Goal: Information Seeking & Learning: Check status

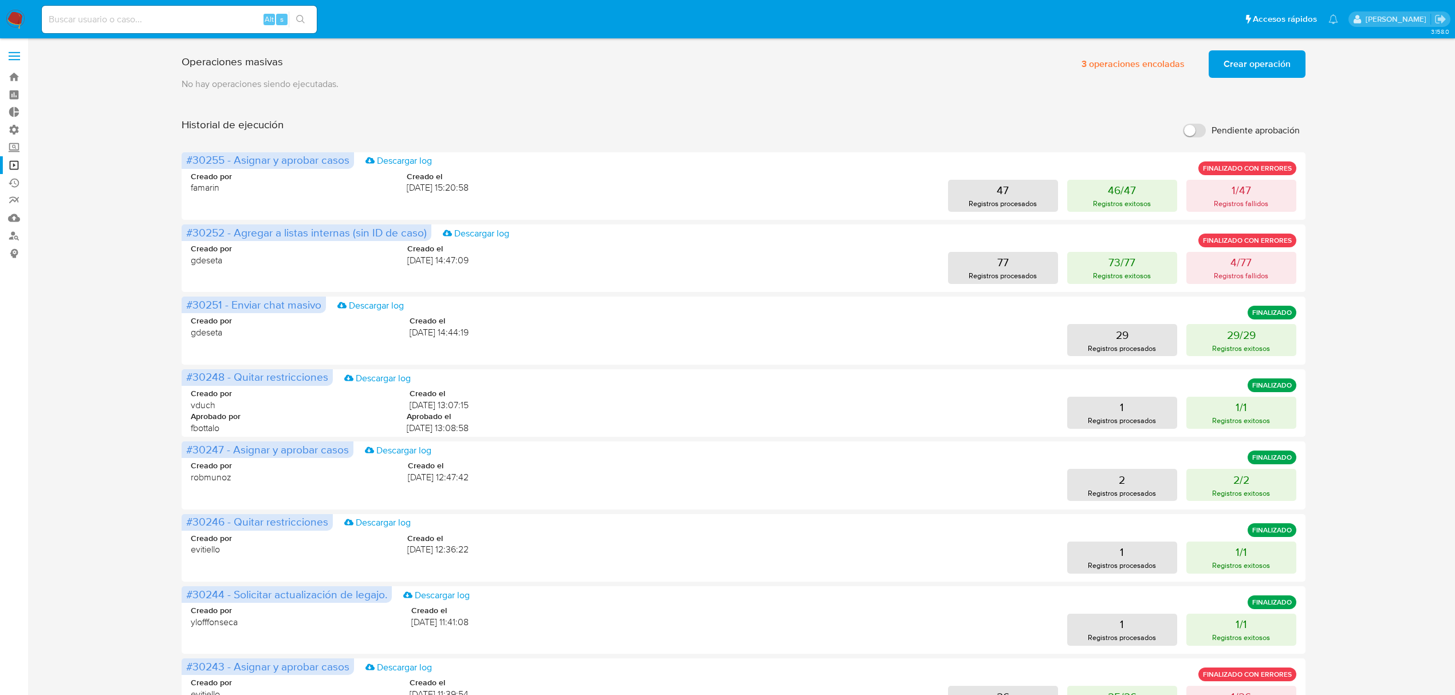
click at [116, 17] on input at bounding box center [179, 19] width 275 height 15
paste input "1327965638"
type input "1327965638"
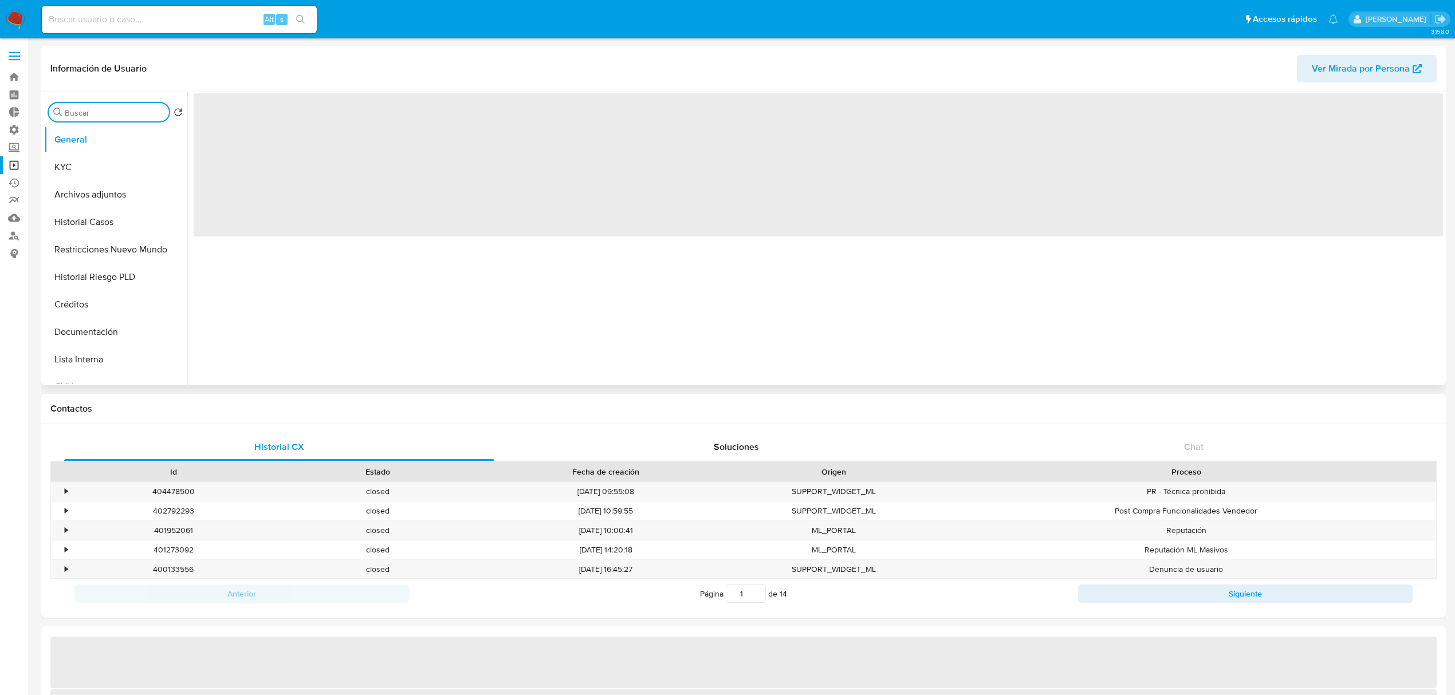
click at [85, 112] on input "Buscar" at bounding box center [115, 113] width 100 height 10
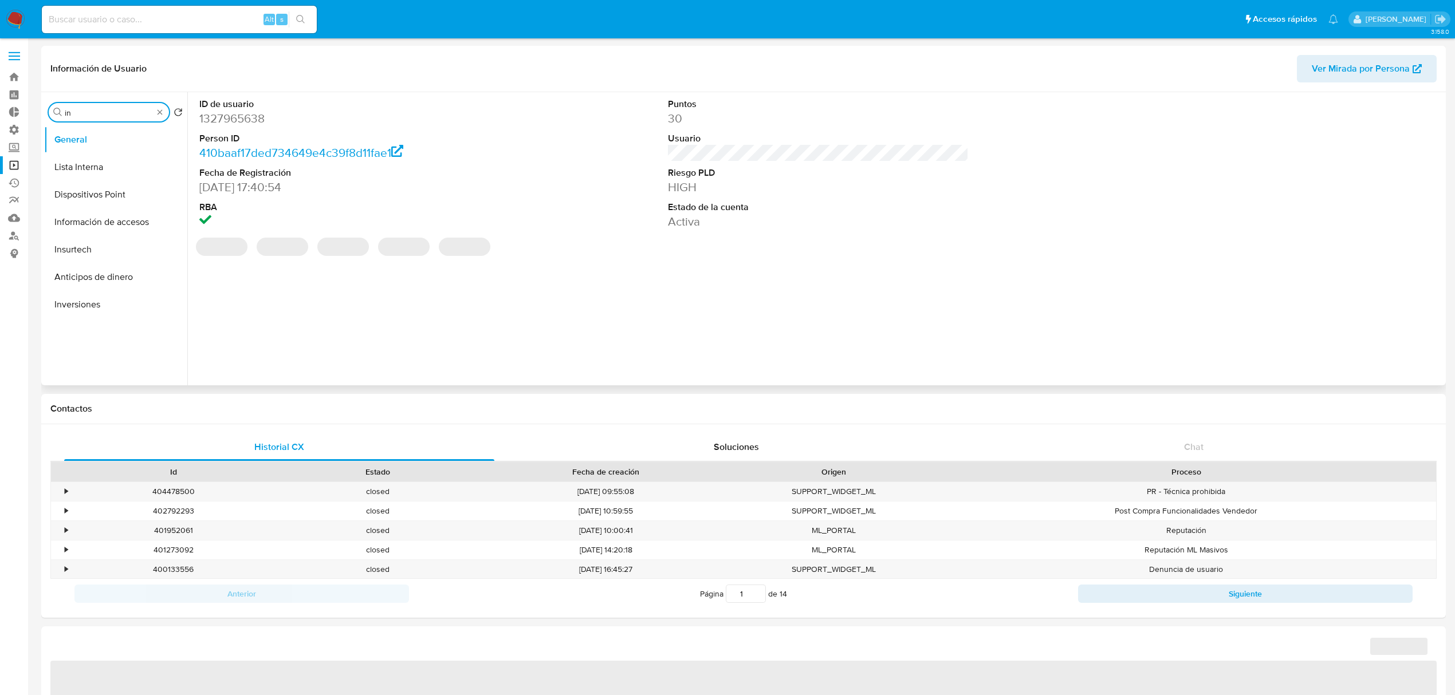
type input "inv"
select select "10"
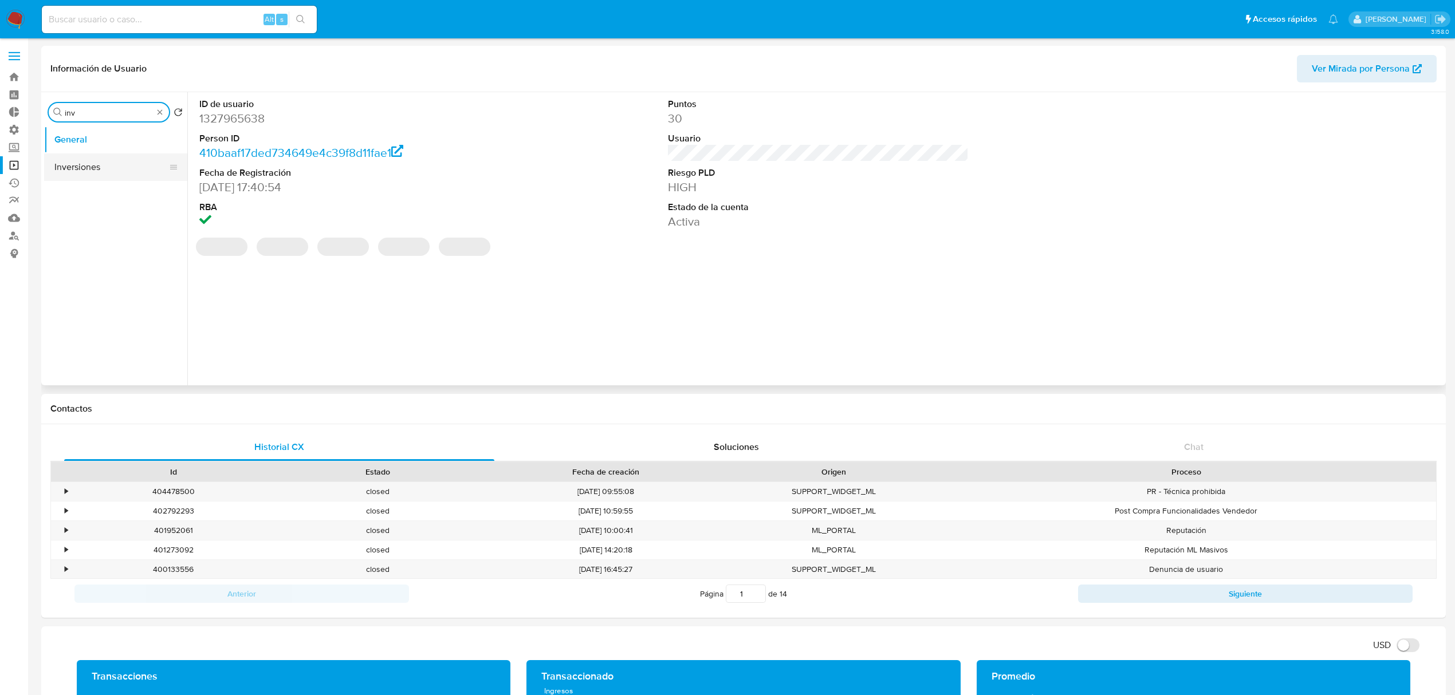
type input "inv"
click at [117, 172] on button "Inversiones" at bounding box center [111, 166] width 134 height 27
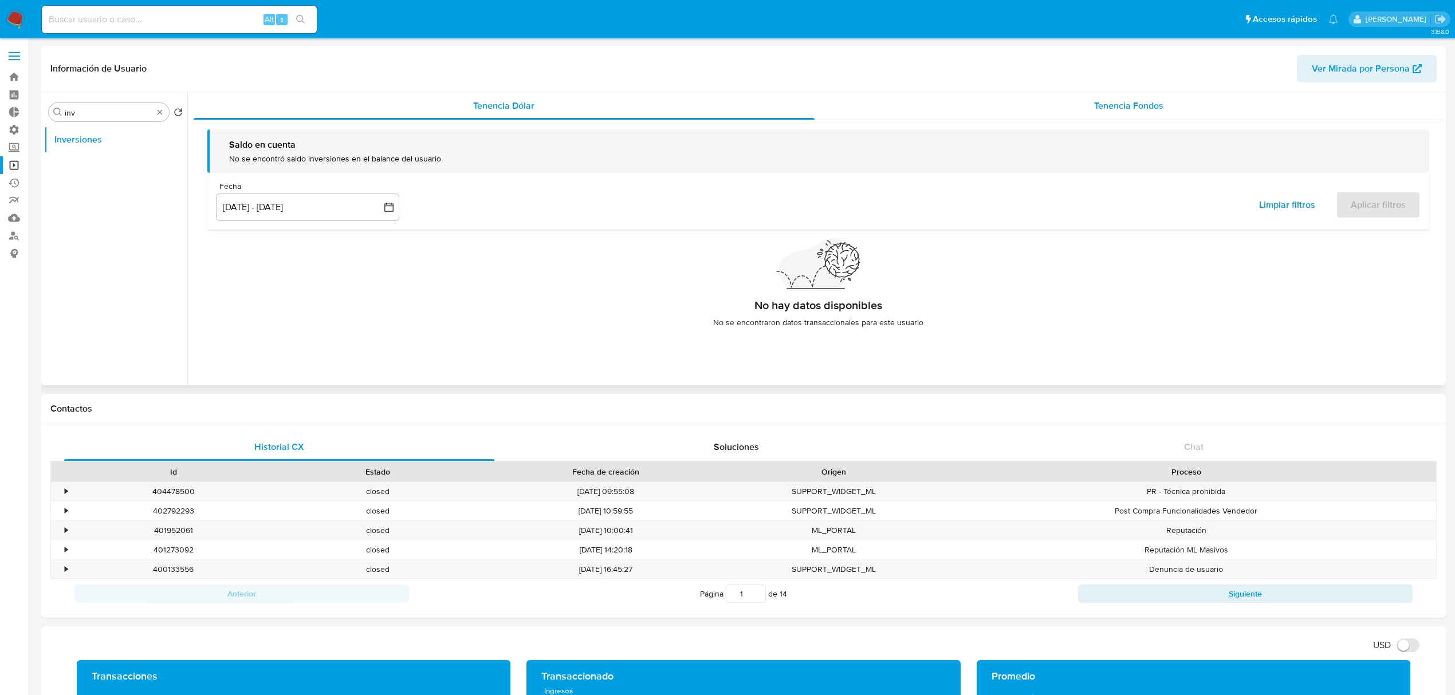
click at [1169, 95] on div "Tenencia Fondos" at bounding box center [1128, 105] width 629 height 27
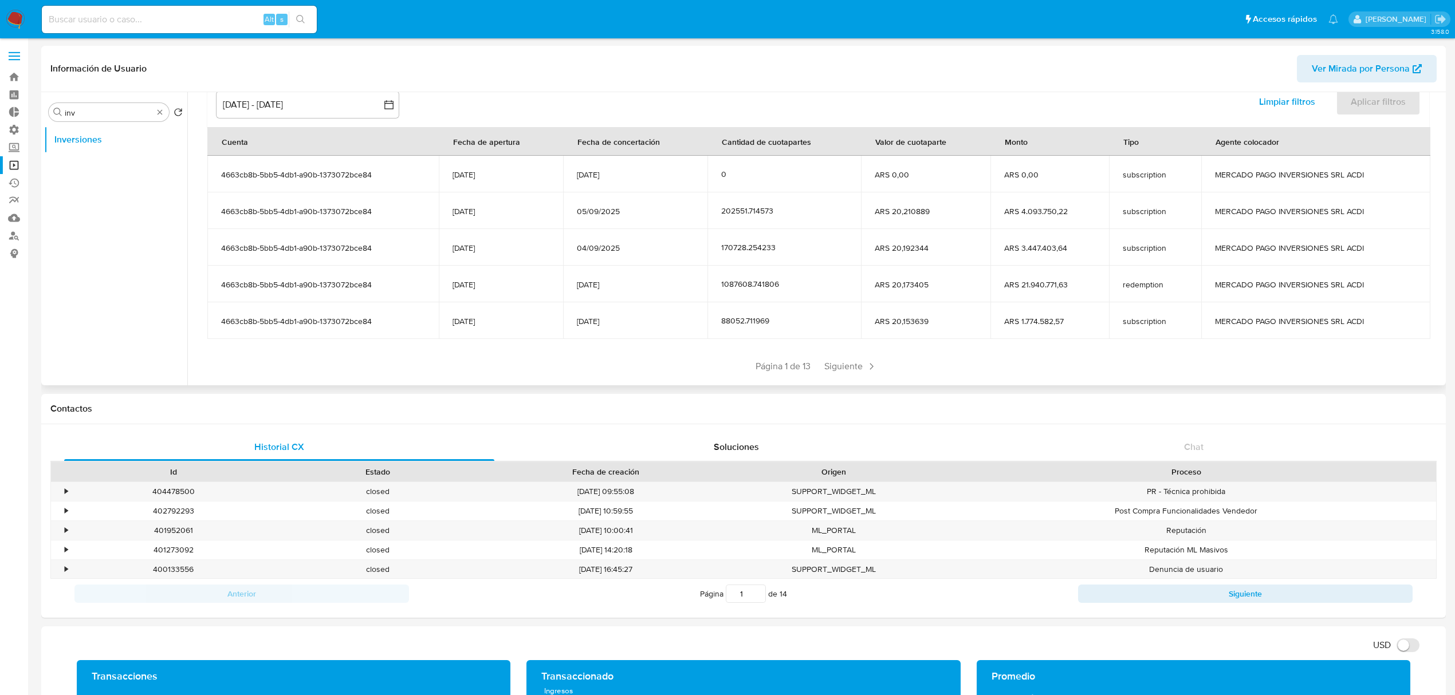
scroll to position [140, 0]
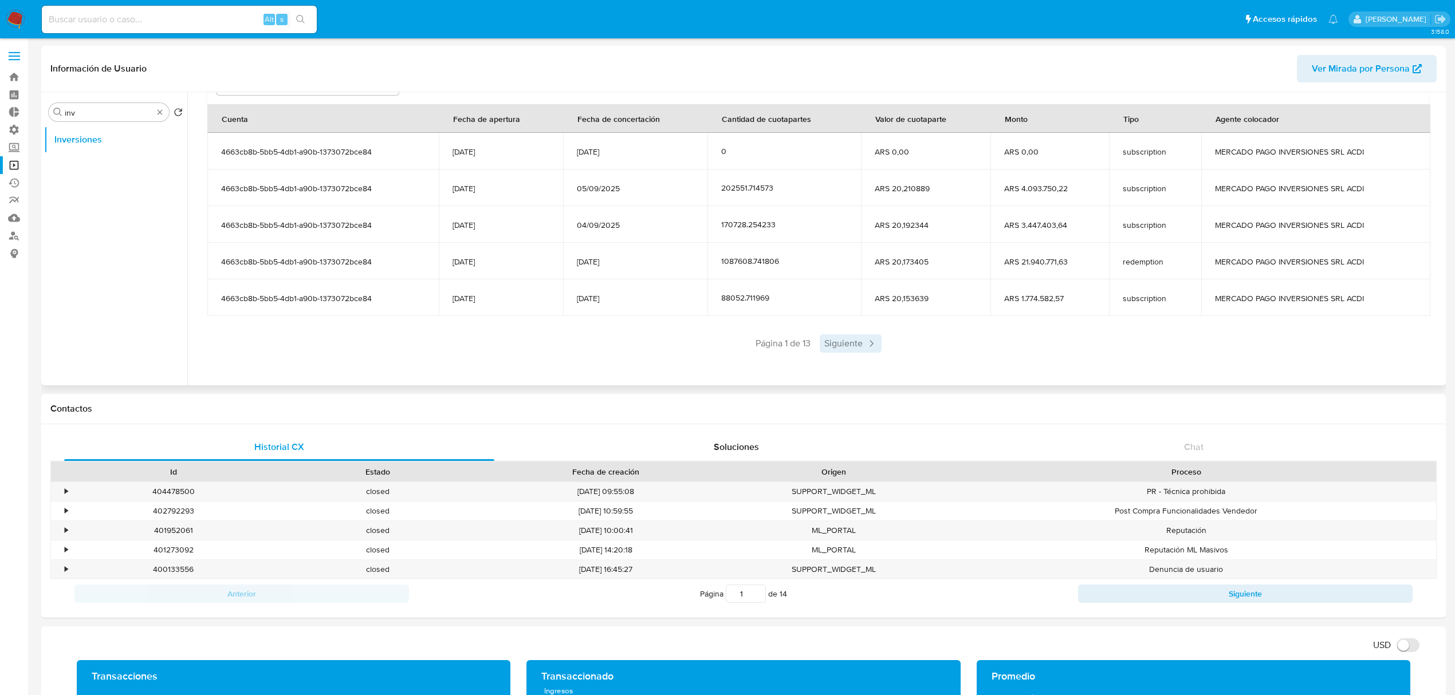
click at [855, 342] on span "Siguiente" at bounding box center [851, 343] width 62 height 18
click at [872, 345] on span "Siguiente" at bounding box center [884, 343] width 62 height 18
drag, startPoint x: 630, startPoint y: 193, endPoint x: 570, endPoint y: 192, distance: 59.6
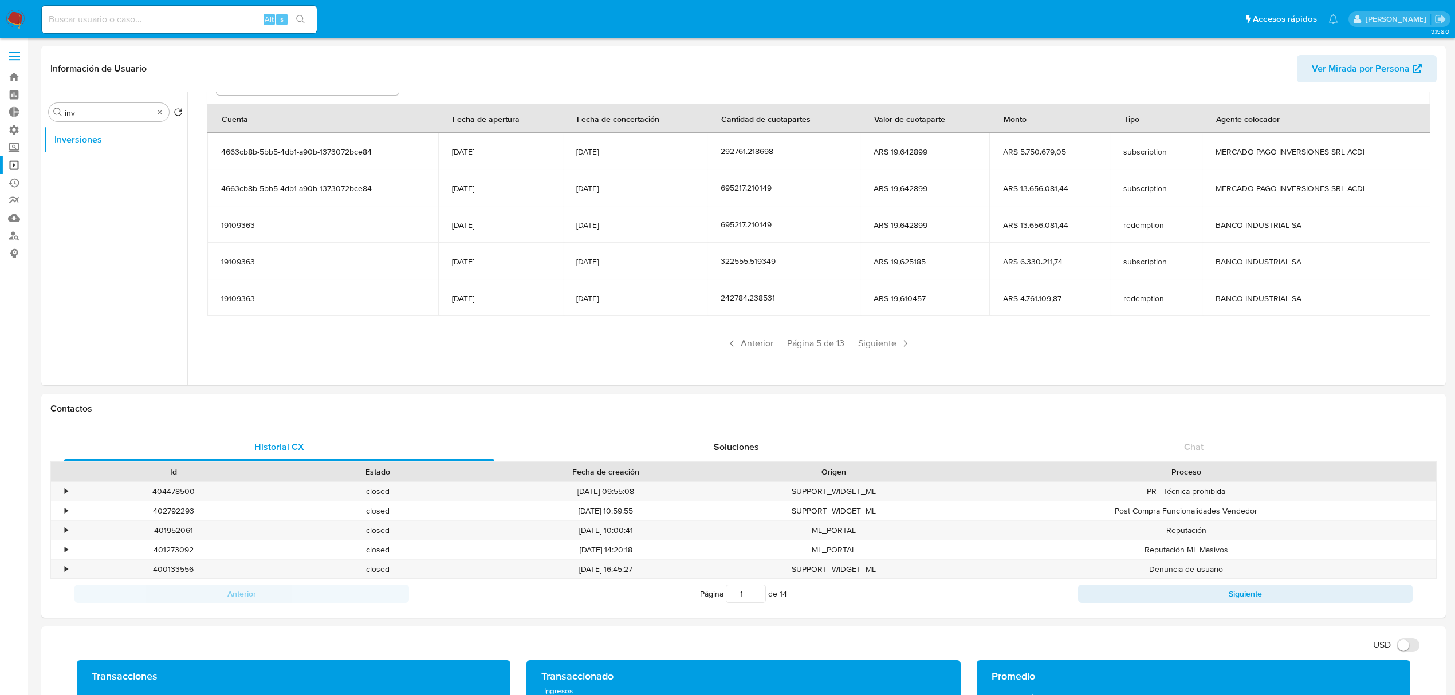
click at [570, 192] on td "[DATE]" at bounding box center [634, 188] width 144 height 37
drag, startPoint x: 1161, startPoint y: 228, endPoint x: 1108, endPoint y: 227, distance: 53.8
click at [1109, 227] on td "redemption" at bounding box center [1155, 224] width 92 height 37
click at [1160, 259] on span "subscription" at bounding box center [1155, 262] width 65 height 10
drag, startPoint x: 1167, startPoint y: 187, endPoint x: 1118, endPoint y: 187, distance: 48.7
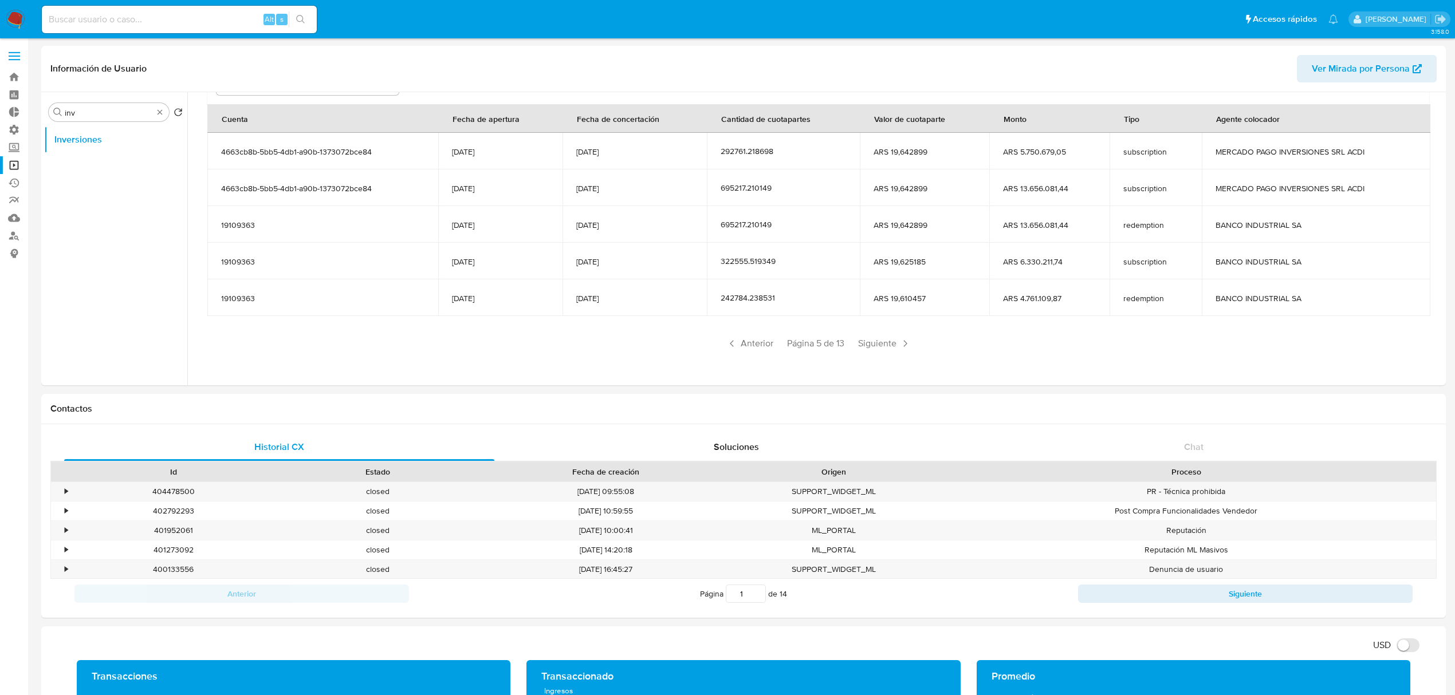
click at [1118, 187] on td "subscription" at bounding box center [1155, 188] width 92 height 37
click at [16, 186] on link "Ejecuciones automáticas" at bounding box center [68, 183] width 136 height 18
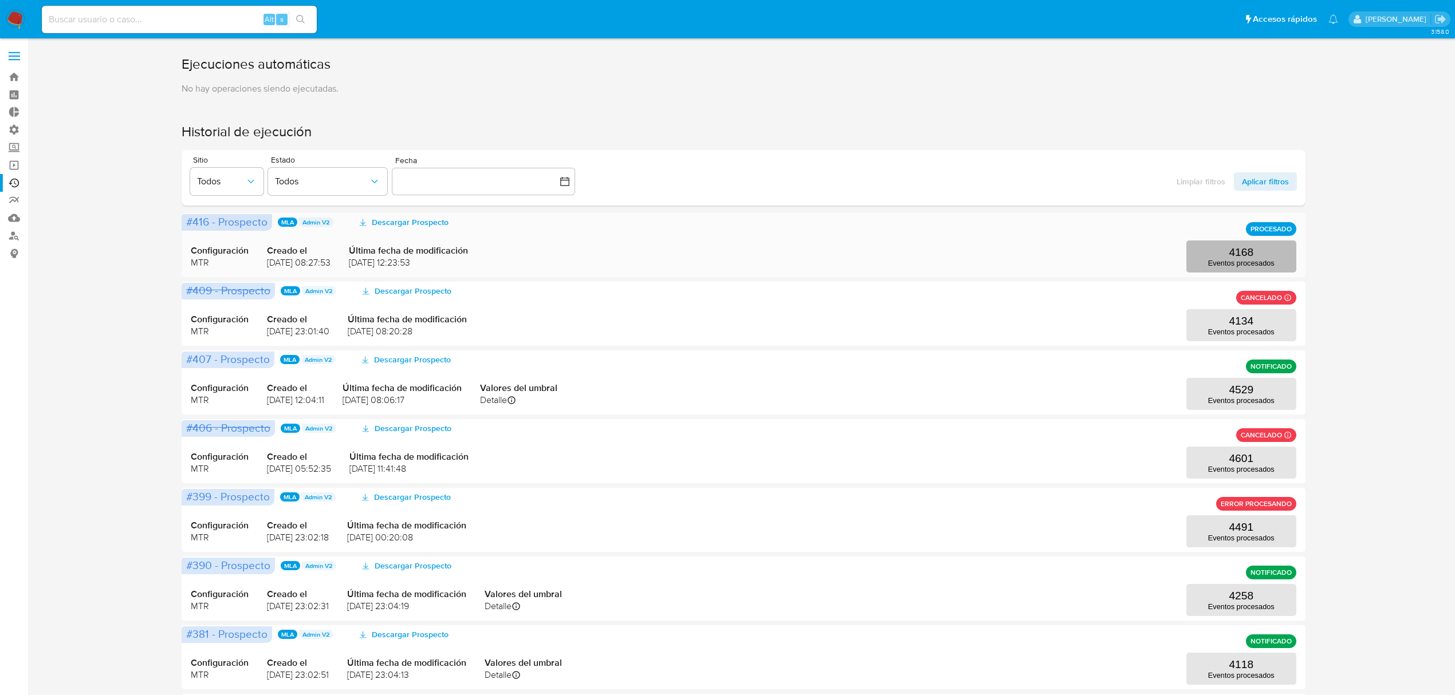
click at [1250, 253] on p "4168" at bounding box center [1241, 252] width 25 height 13
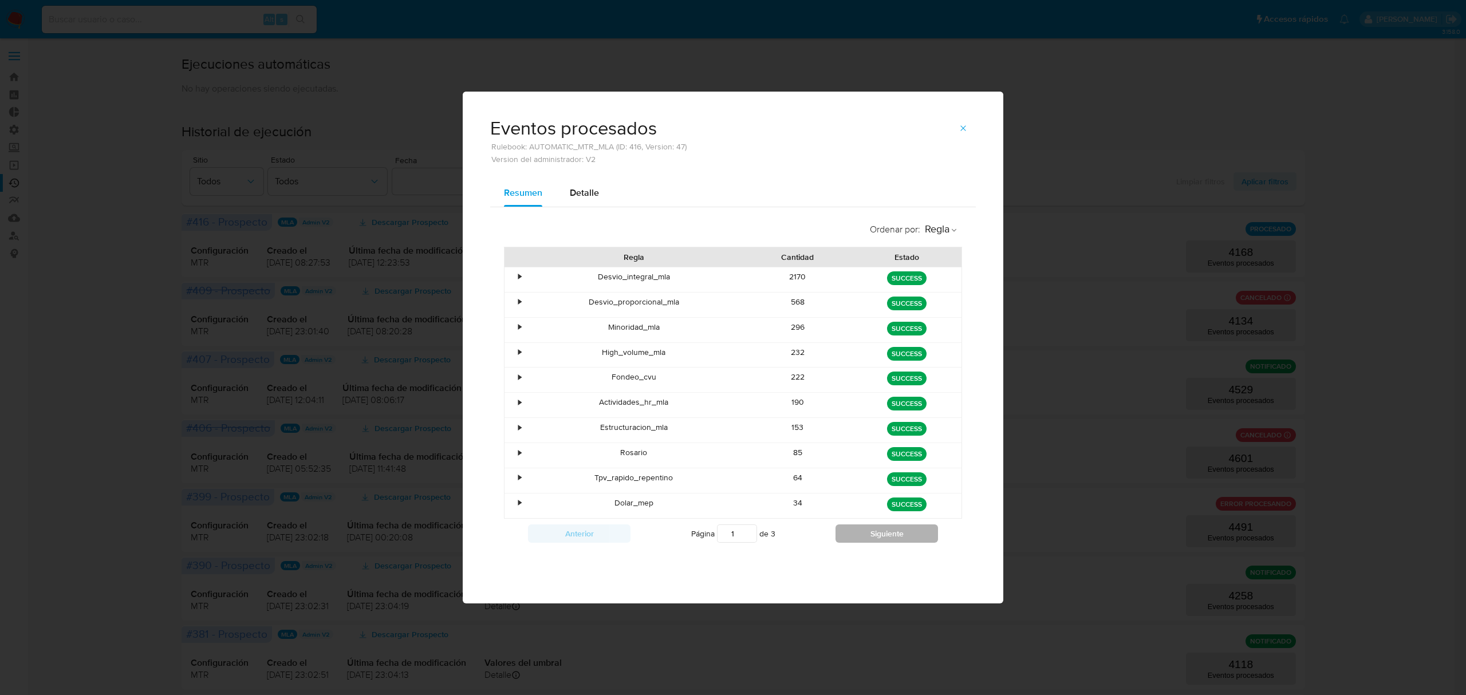
click at [898, 530] on button "Siguiente" at bounding box center [887, 534] width 103 height 18
click at [876, 543] on button "Siguiente" at bounding box center [887, 534] width 103 height 18
type input "3"
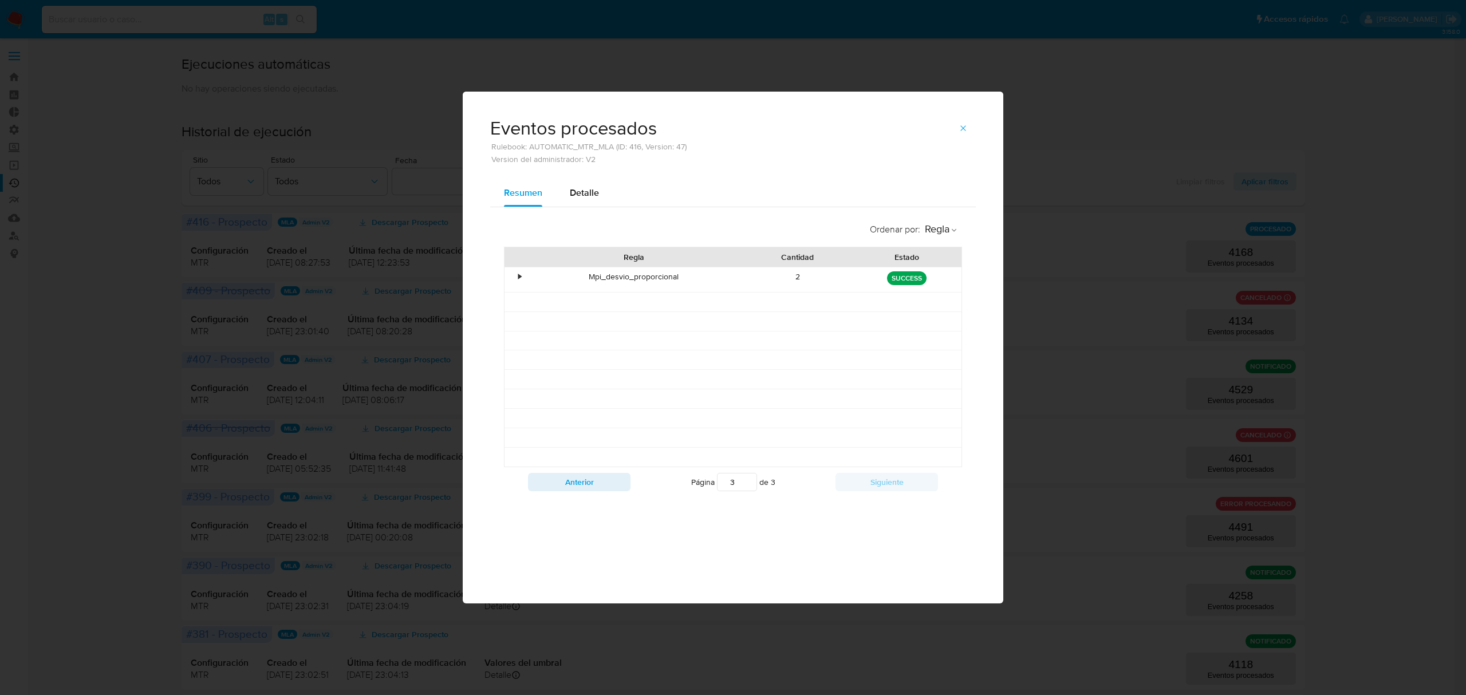
click at [518, 276] on div "•" at bounding box center [519, 276] width 3 height 11
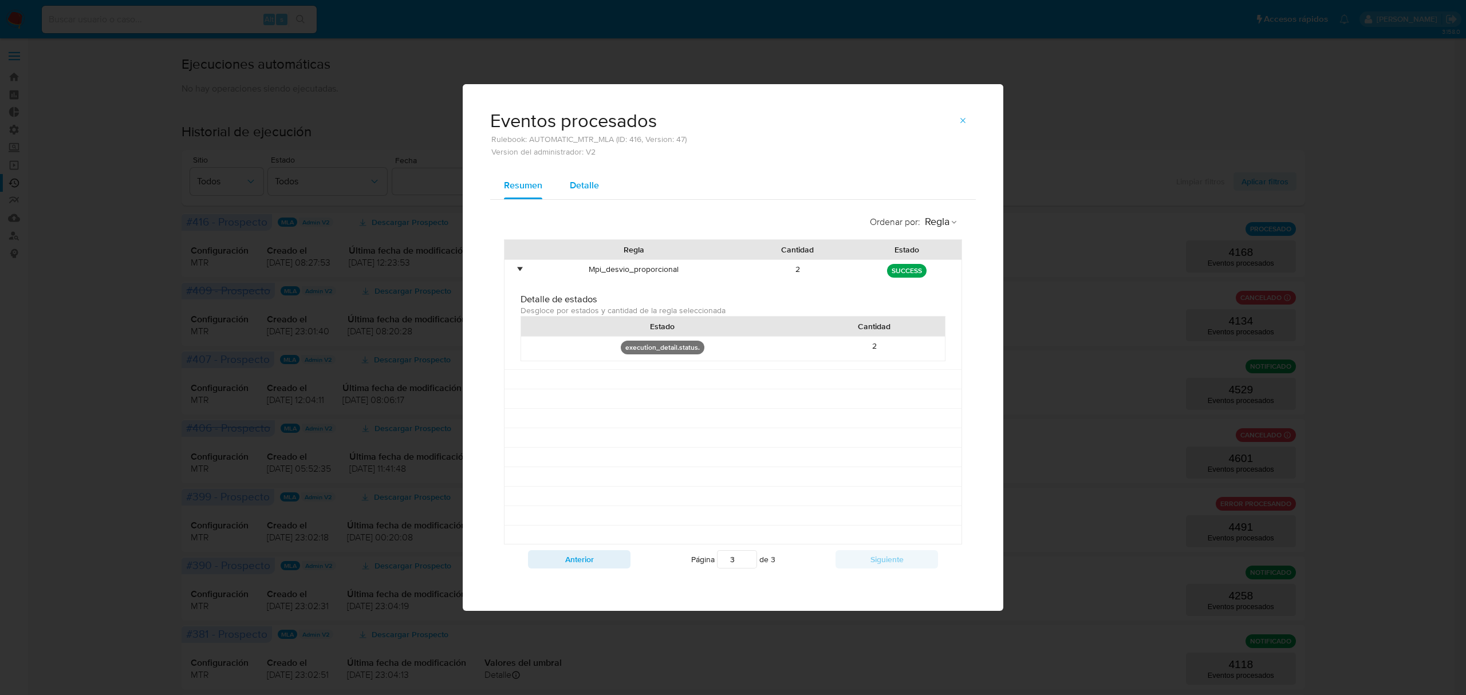
drag, startPoint x: 576, startPoint y: 165, endPoint x: 578, endPoint y: 181, distance: 16.1
click at [578, 168] on div "Eventos procesados Rulebook: AUTOMATIC_MTR_MLA (ID: 416, Version: 47) Version d…" at bounding box center [733, 128] width 541 height 88
click at [582, 182] on span "Detalle" at bounding box center [584, 185] width 29 height 13
select select "10"
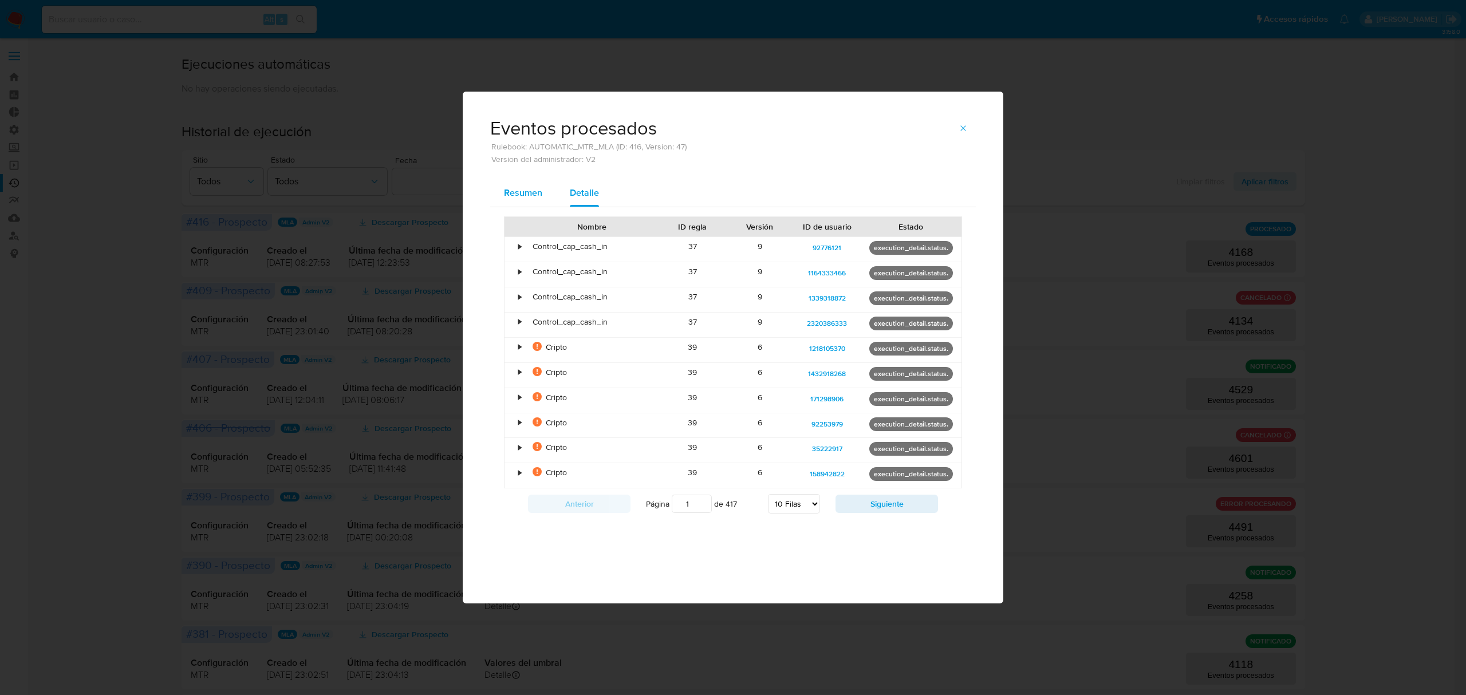
click at [518, 189] on span "Resumen" at bounding box center [523, 192] width 38 height 13
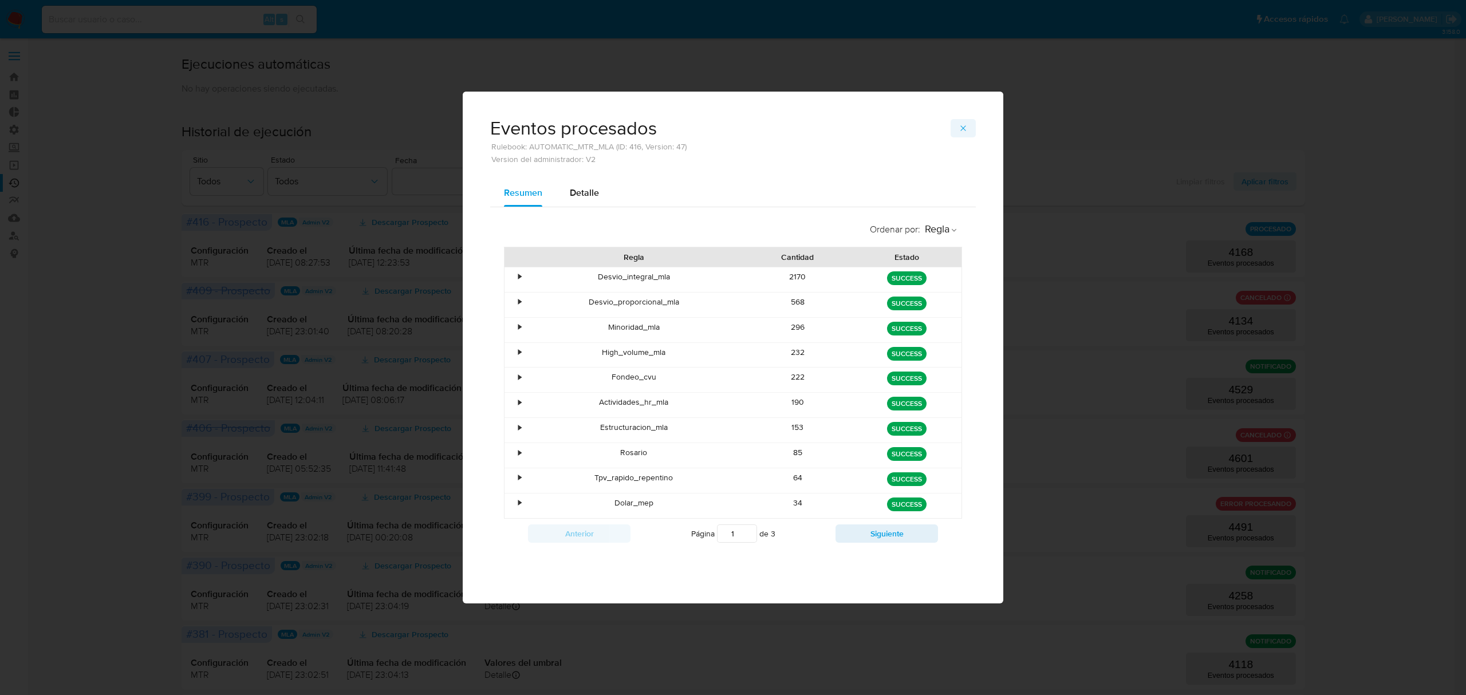
click at [971, 121] on button "button" at bounding box center [963, 128] width 25 height 18
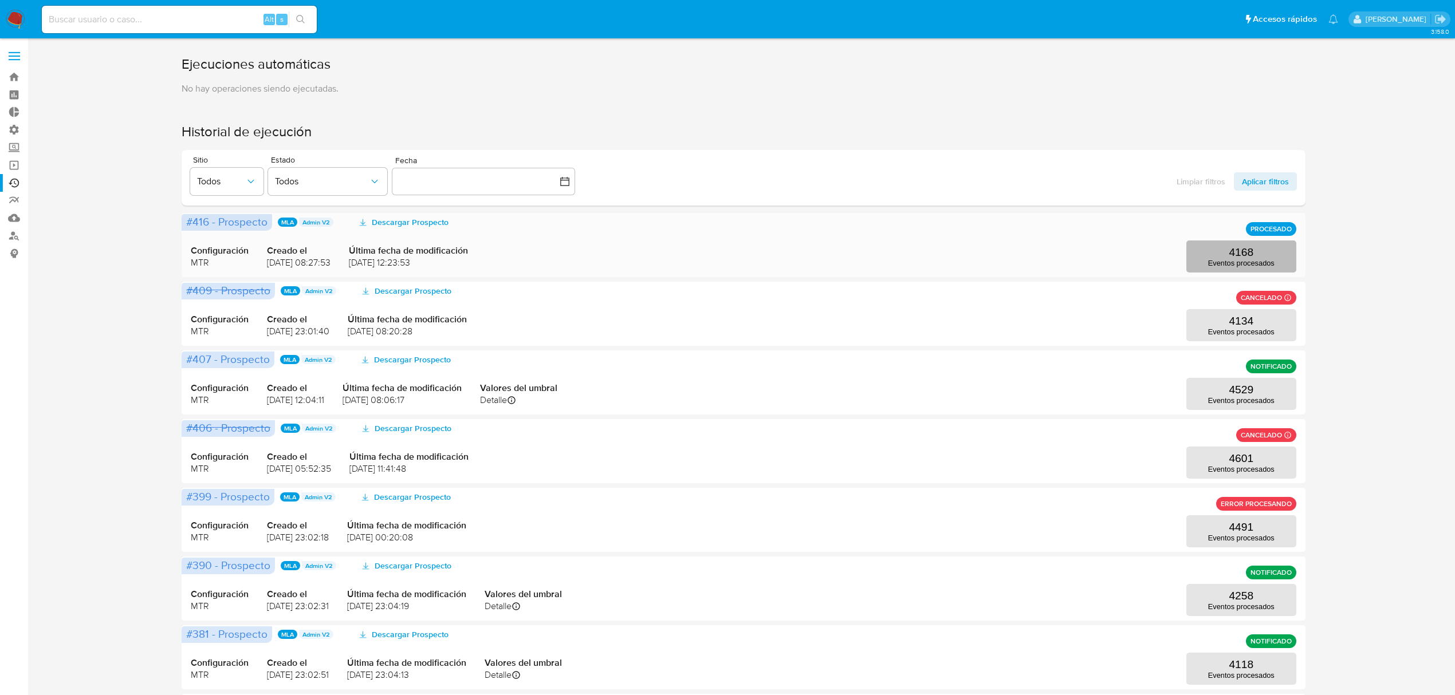
click at [1226, 263] on p "Eventos procesados" at bounding box center [1241, 263] width 66 height 9
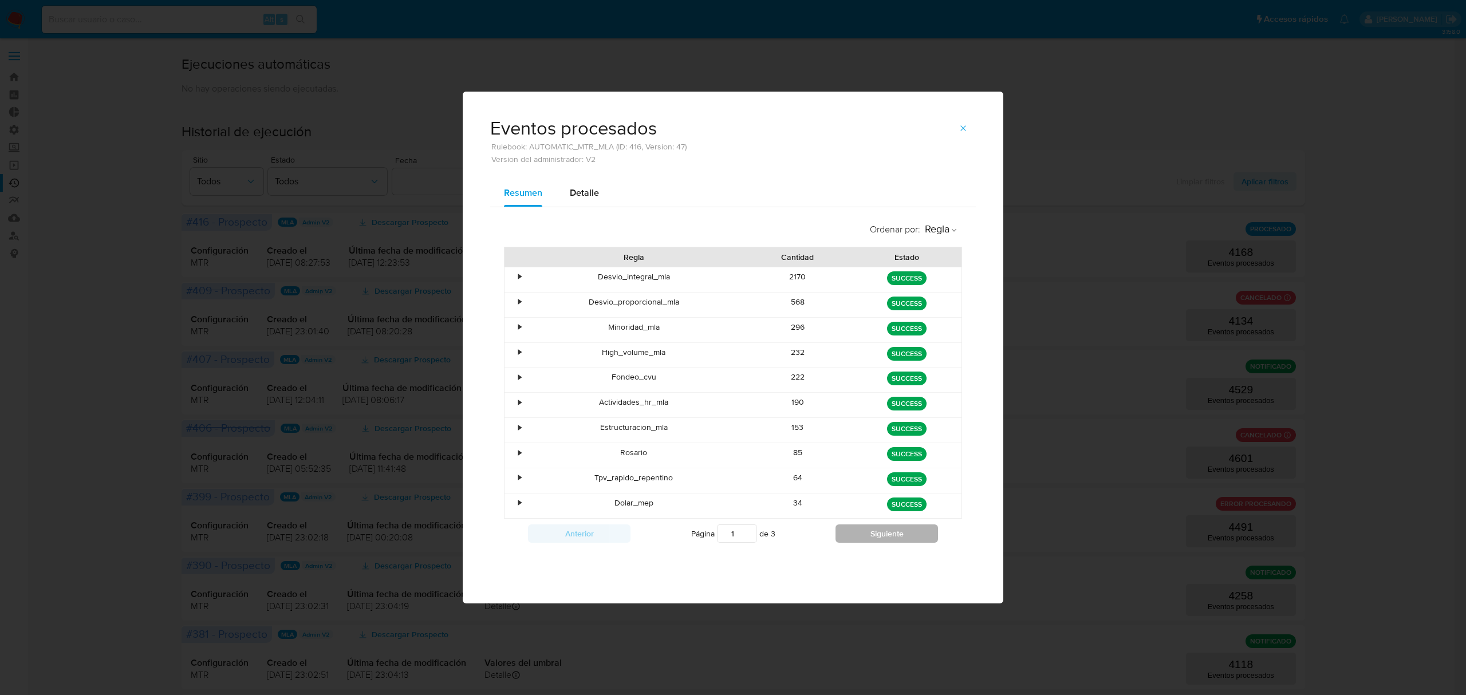
click at [892, 543] on button "Siguiente" at bounding box center [887, 534] width 103 height 18
type input "2"
click at [514, 403] on div "•" at bounding box center [515, 405] width 20 height 25
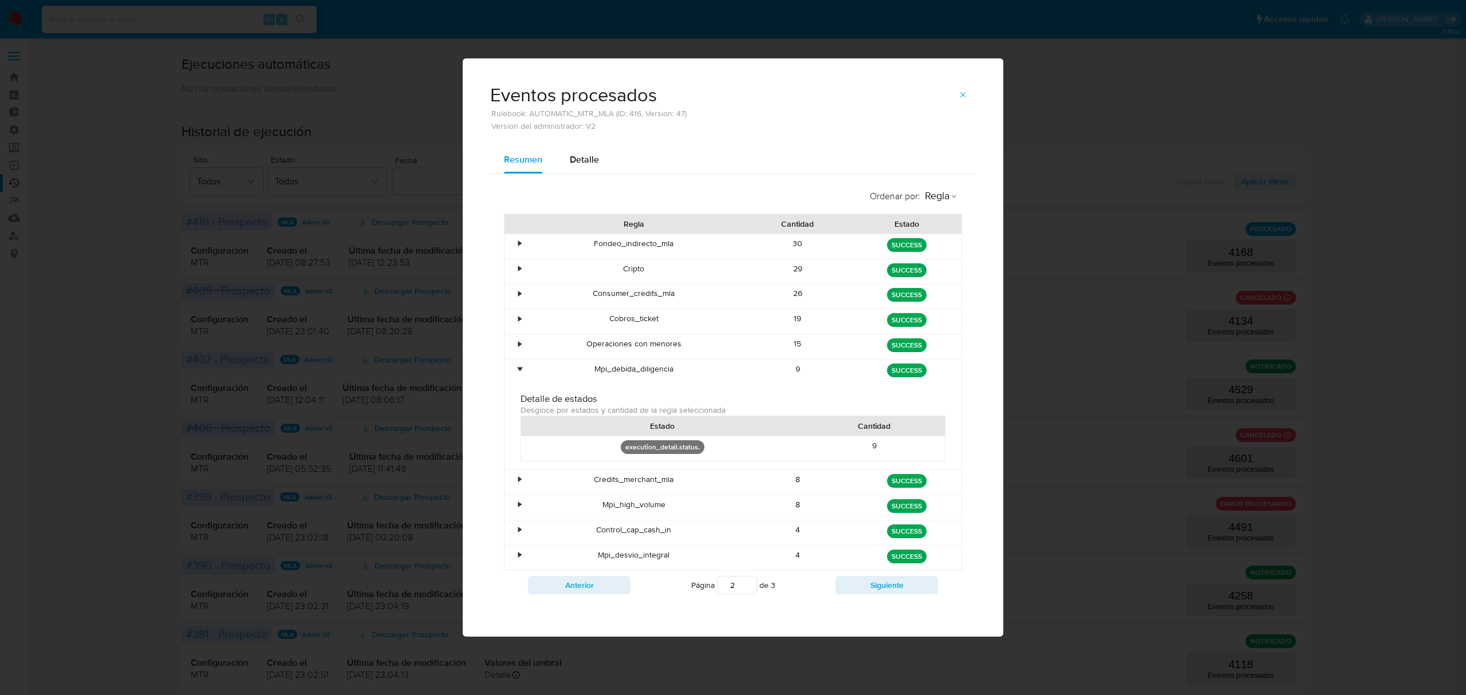
click at [520, 367] on div "•" at bounding box center [519, 369] width 3 height 11
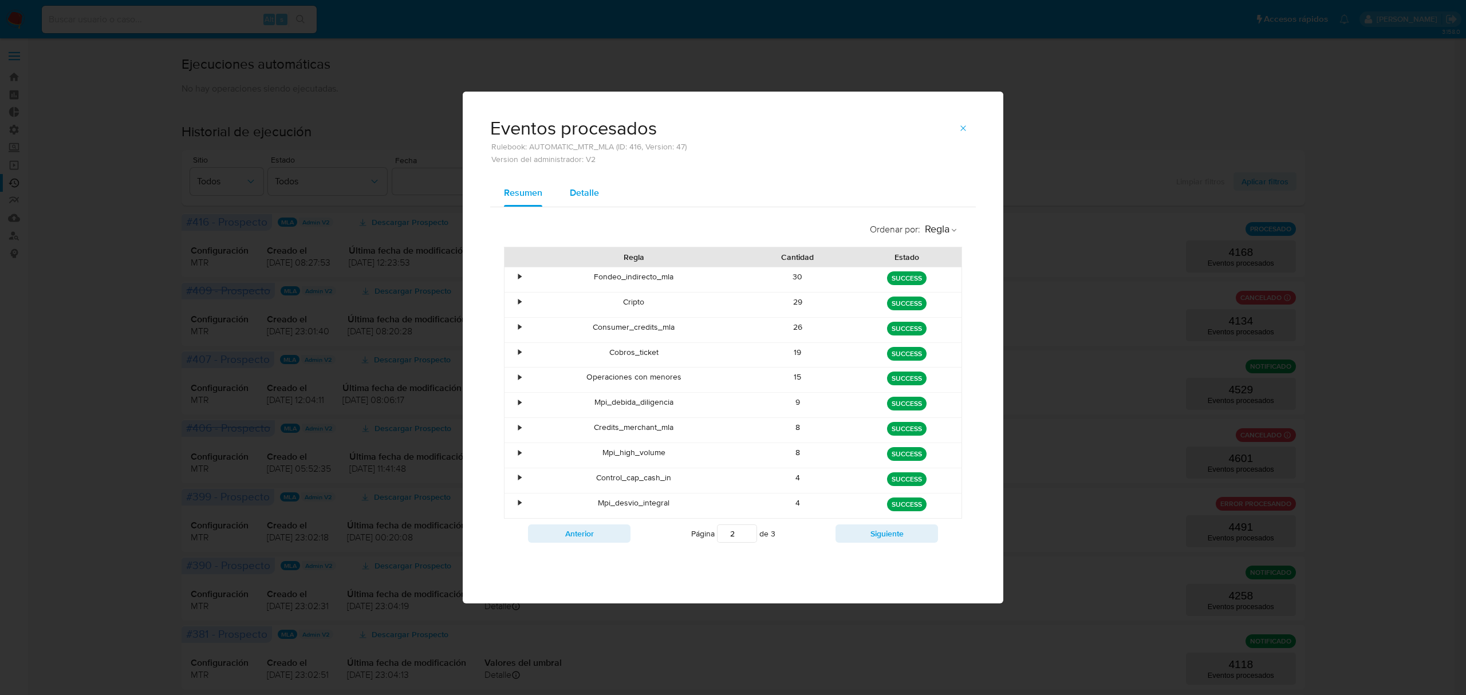
click at [586, 190] on span "Detalle" at bounding box center [584, 192] width 29 height 13
select select "10"
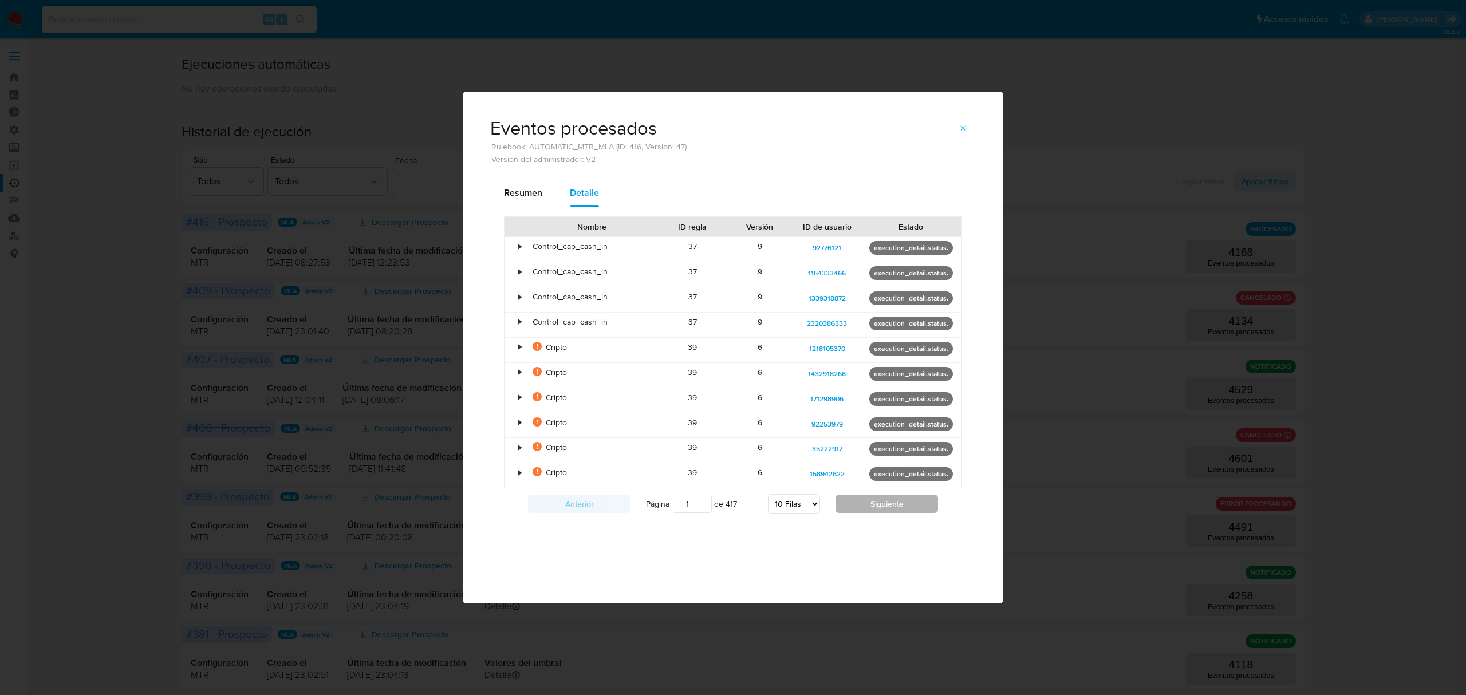
click at [860, 507] on button "Siguiente" at bounding box center [887, 504] width 103 height 18
type input "2"
click at [967, 125] on icon "button" at bounding box center [963, 128] width 9 height 9
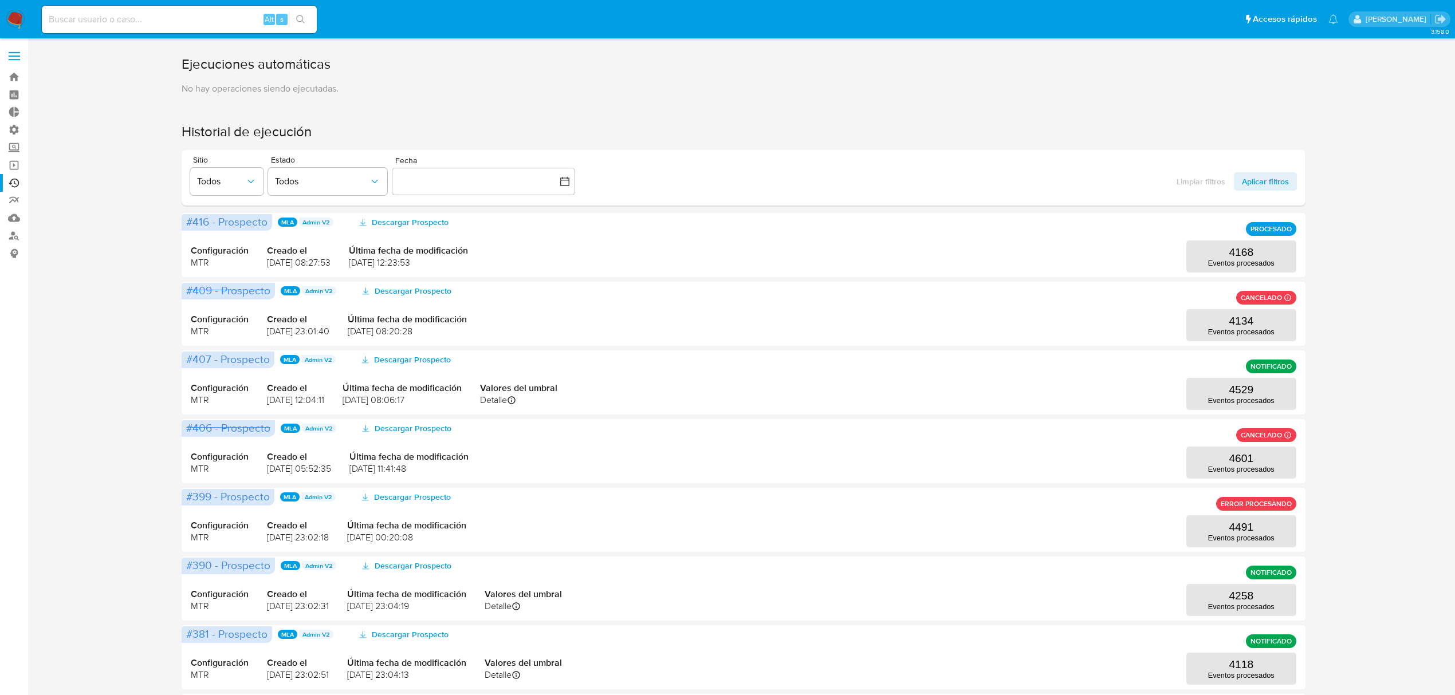
click at [120, 19] on input at bounding box center [179, 19] width 275 height 15
paste input "1327965638"
type input "1327965638"
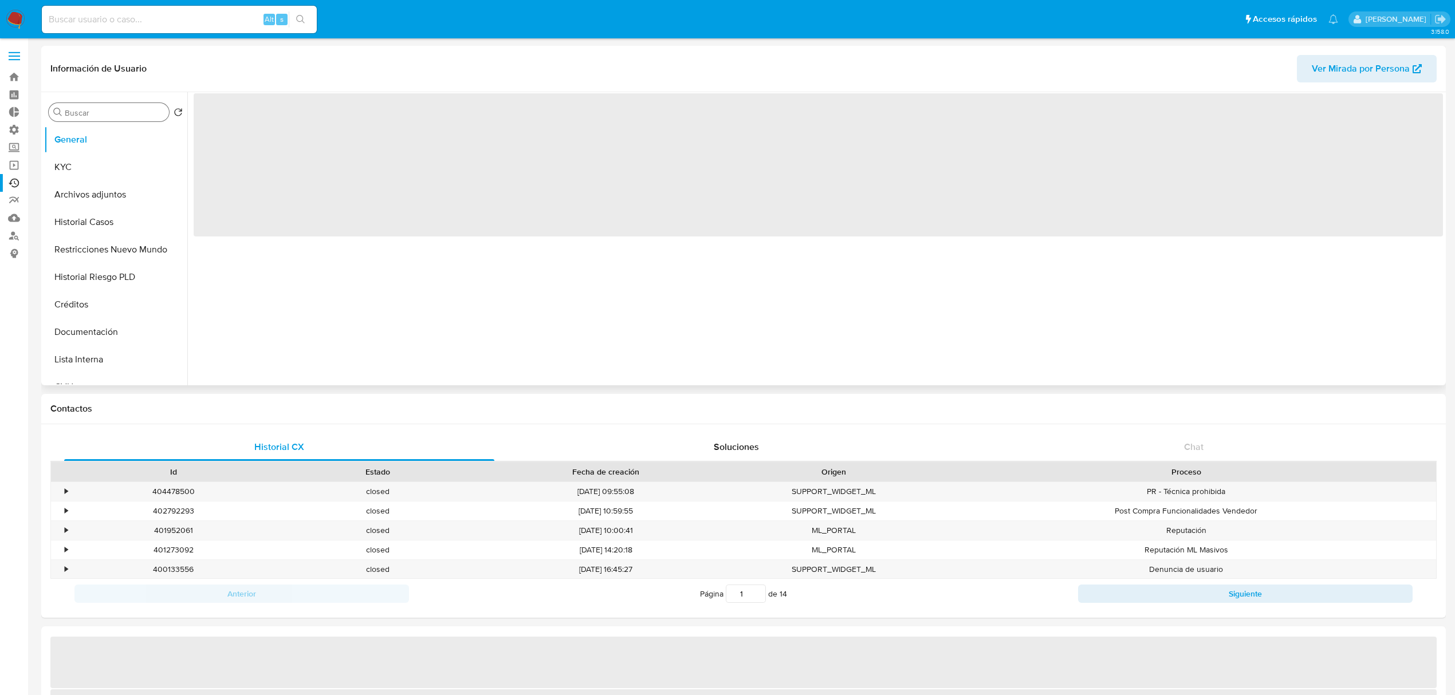
click at [58, 116] on icon "Buscar" at bounding box center [57, 112] width 9 height 9
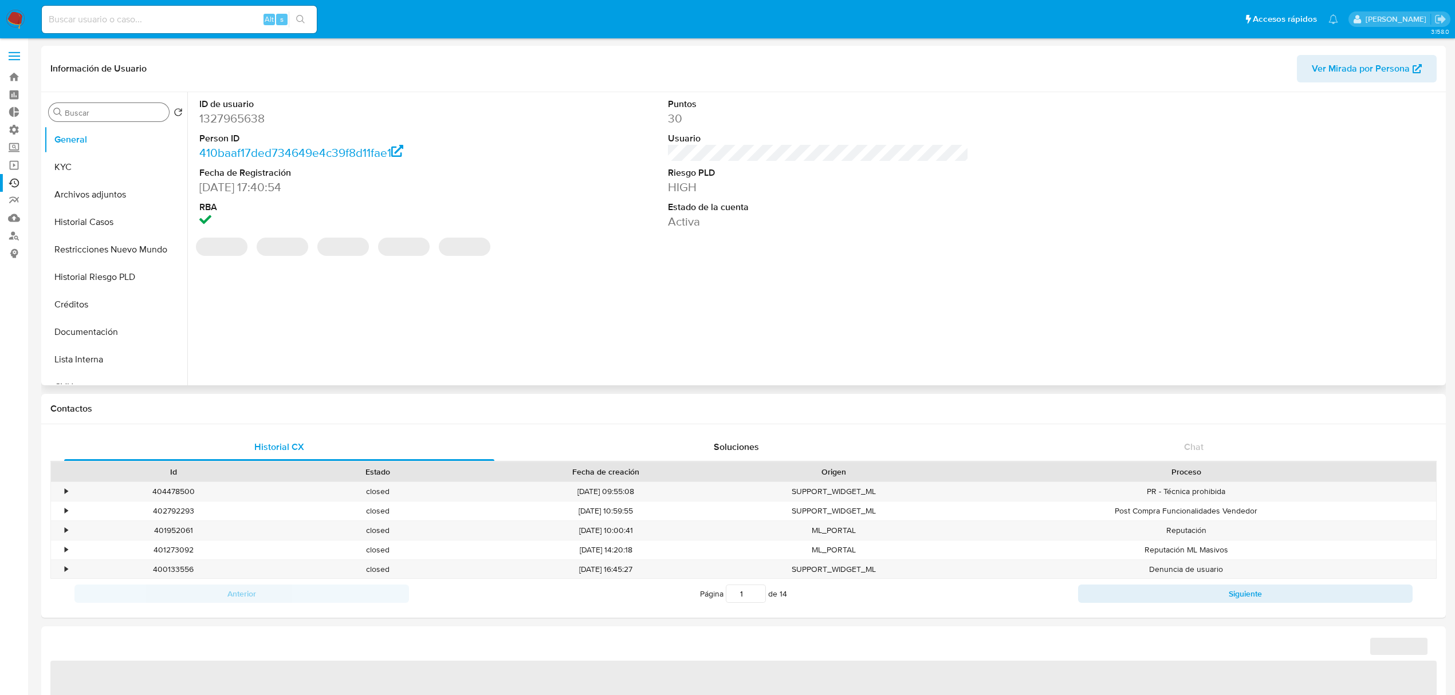
click at [77, 109] on input "Buscar" at bounding box center [115, 113] width 100 height 10
select select "10"
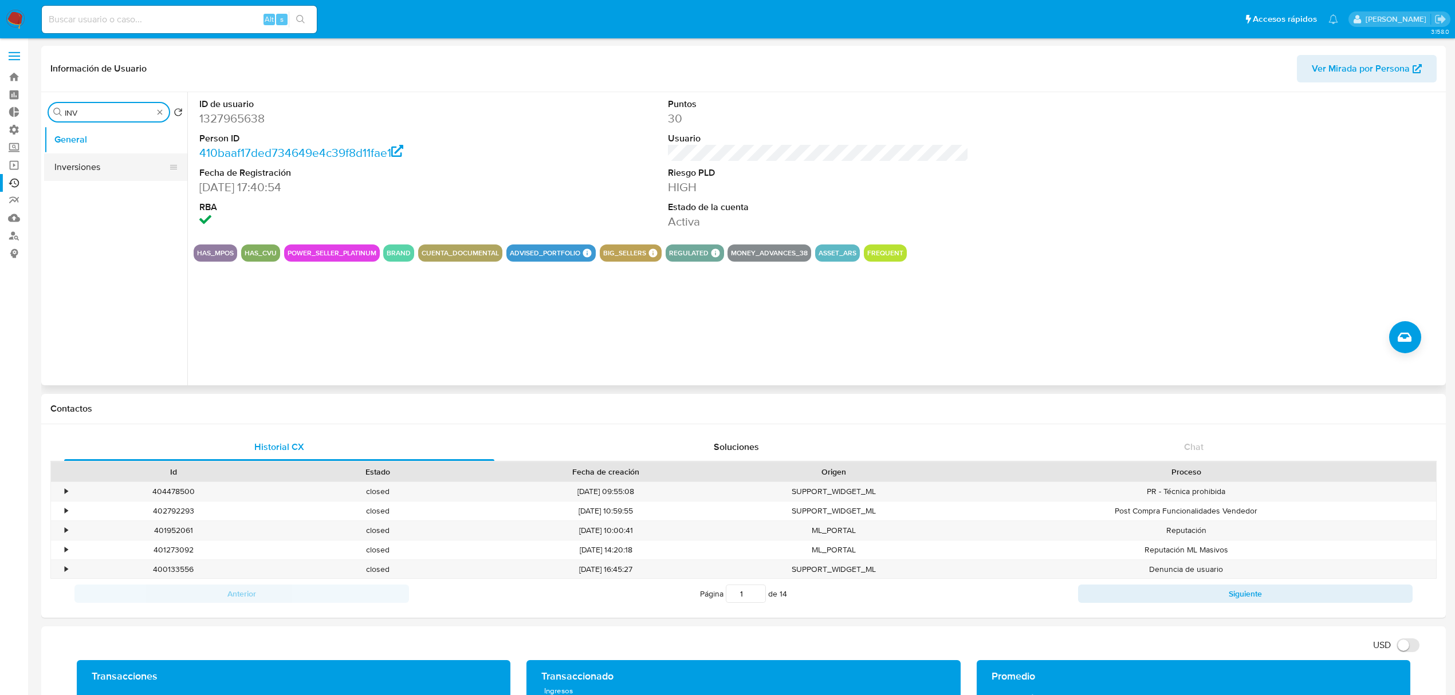
type input "INV"
click at [78, 168] on button "Inversiones" at bounding box center [111, 166] width 134 height 27
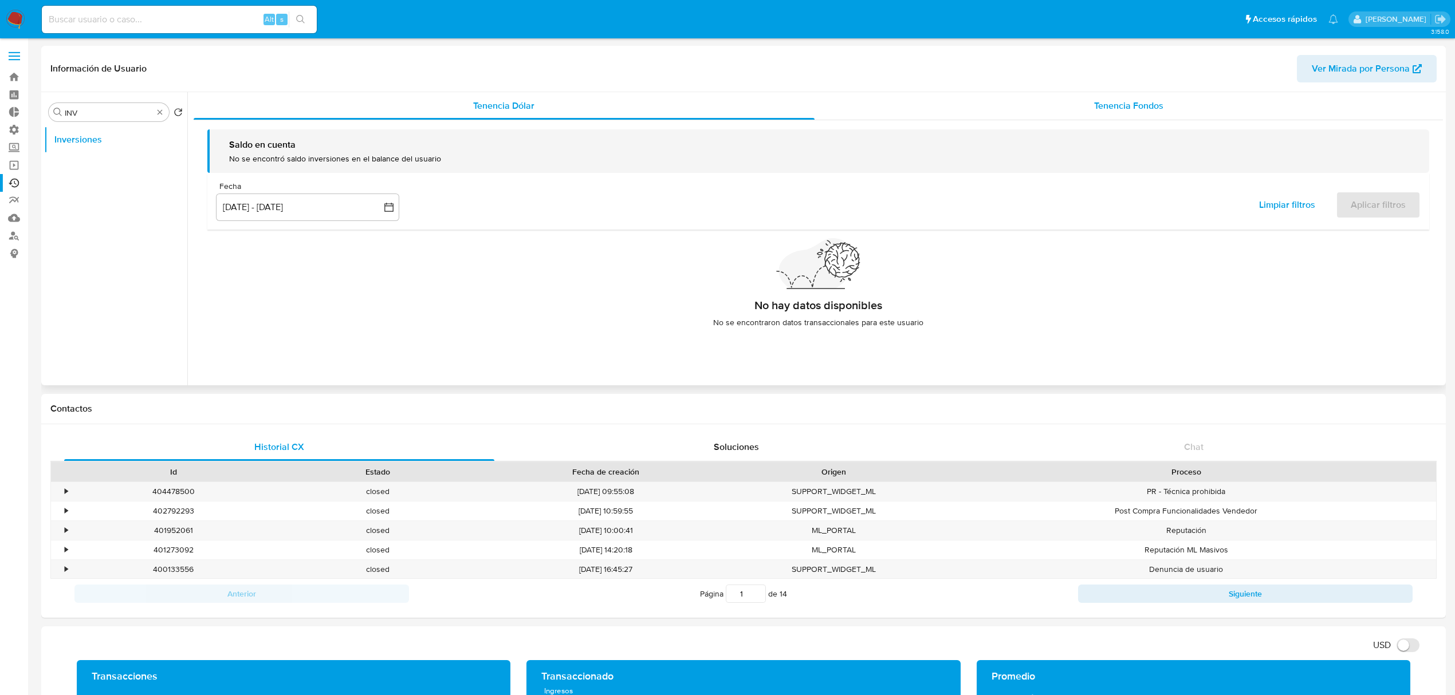
click at [1109, 101] on span "Tenencia Fondos" at bounding box center [1128, 105] width 69 height 13
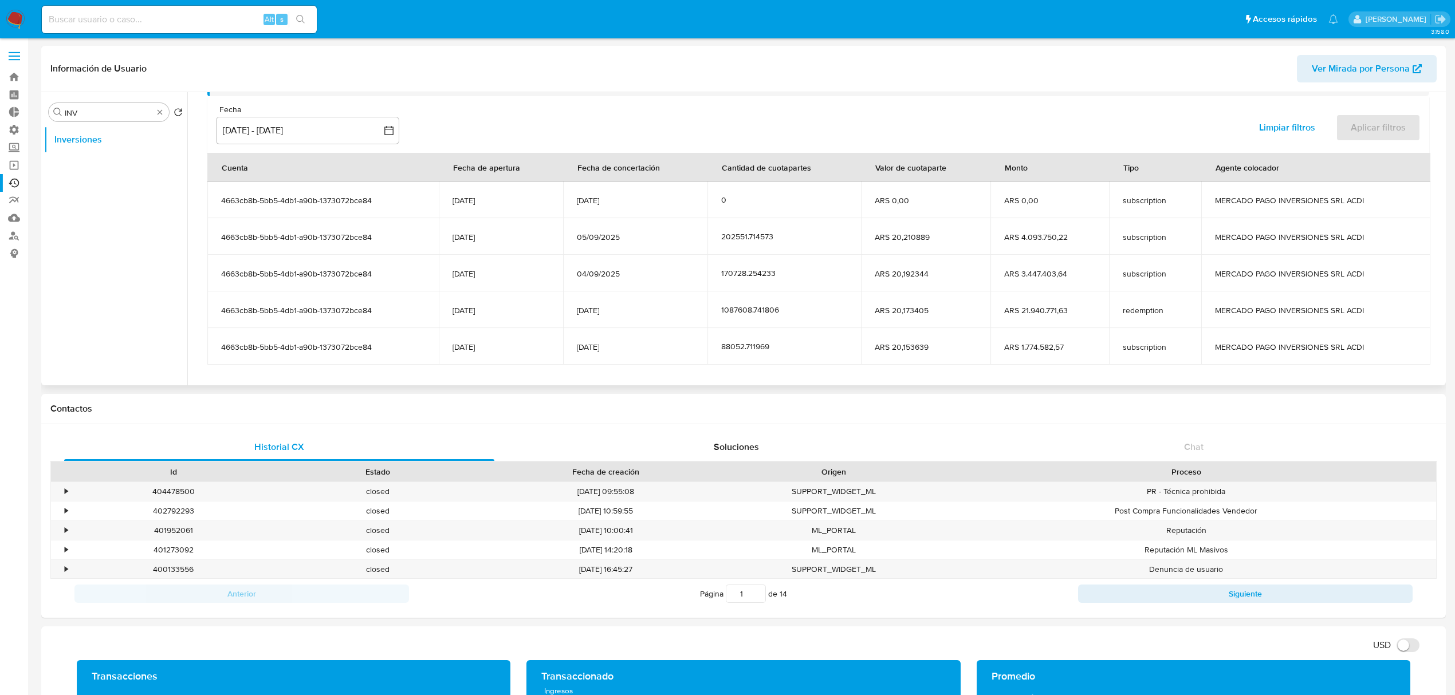
scroll to position [140, 0]
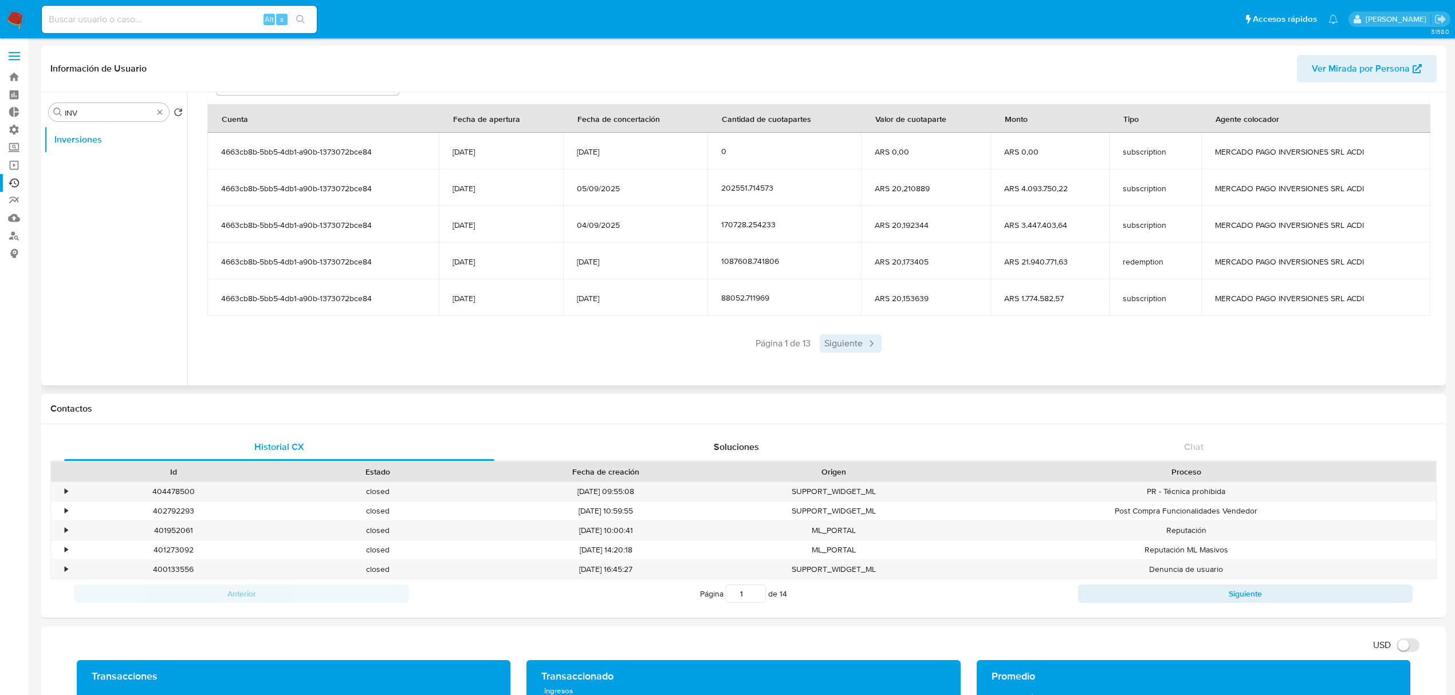
click at [851, 341] on span "Siguiente" at bounding box center [851, 343] width 62 height 18
click at [849, 341] on div "Anterior Página 2 de 13 Siguiente" at bounding box center [818, 343] width 1222 height 18
click at [873, 341] on span "Siguiente" at bounding box center [884, 343] width 62 height 18
